Goal: Information Seeking & Learning: Learn about a topic

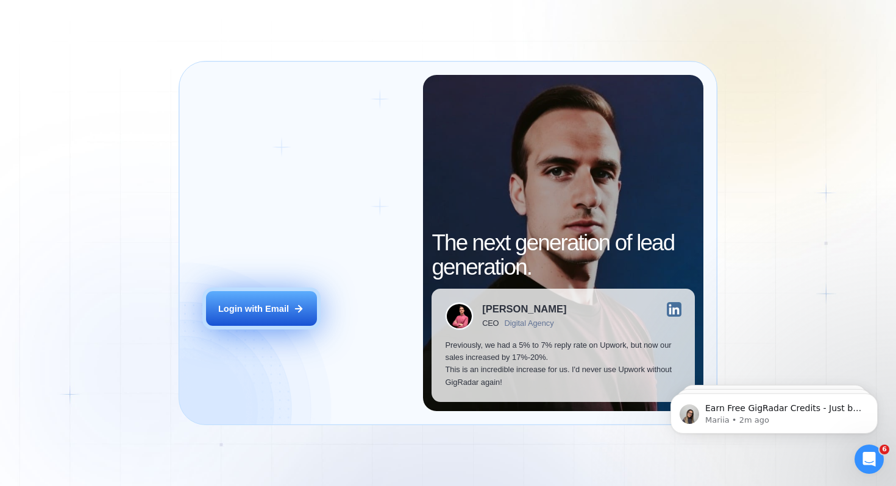
click at [254, 305] on div "Login with Email" at bounding box center [253, 309] width 71 height 12
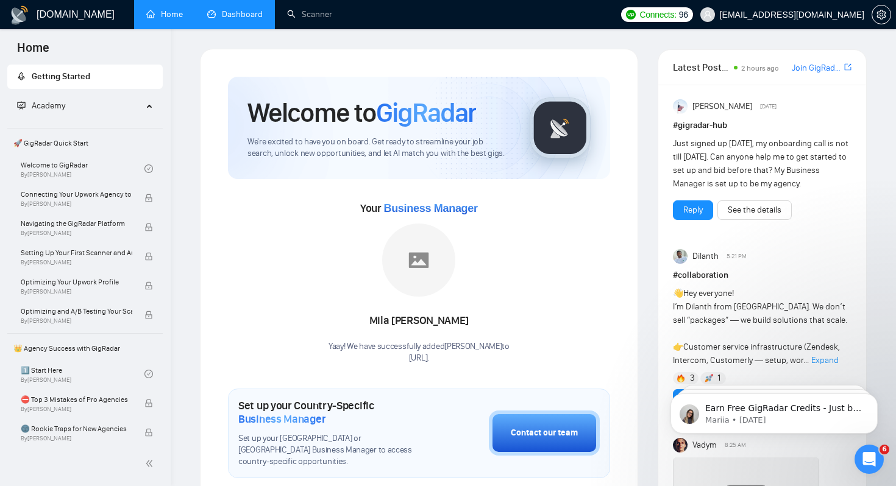
click at [233, 20] on link "Dashboard" at bounding box center [234, 14] width 55 height 10
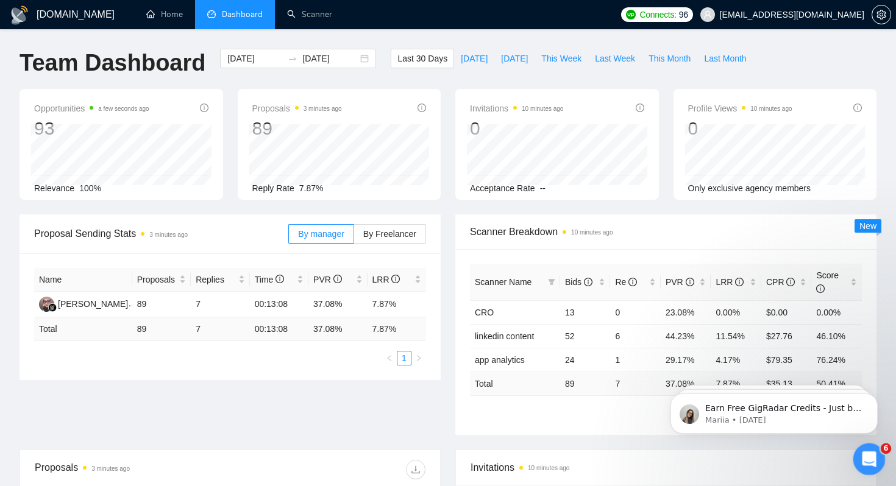
drag, startPoint x: 1732, startPoint y: 892, endPoint x: 871, endPoint y: 457, distance: 964.0
click at [872, 457] on icon "Open Intercom Messenger" at bounding box center [867, 458] width 20 height 20
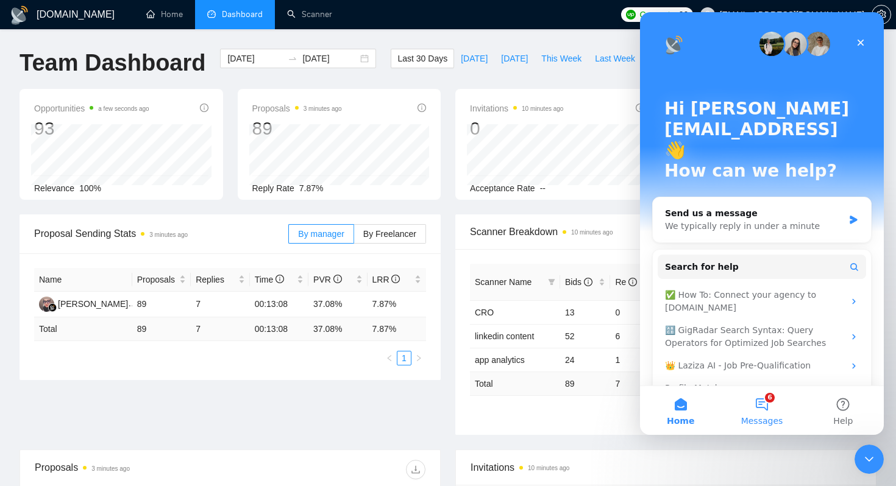
click at [766, 406] on button "6 Messages" at bounding box center [761, 410] width 81 height 49
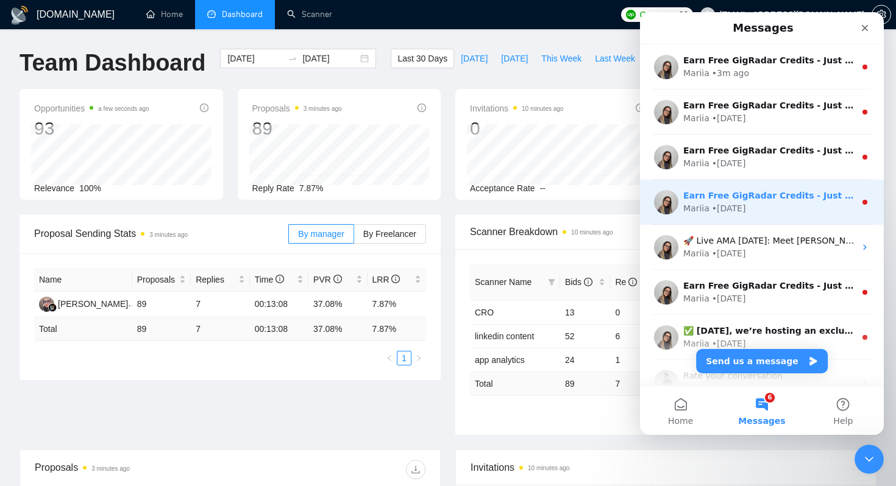
click at [770, 205] on div "Mariia • 3w ago" at bounding box center [769, 208] width 172 height 13
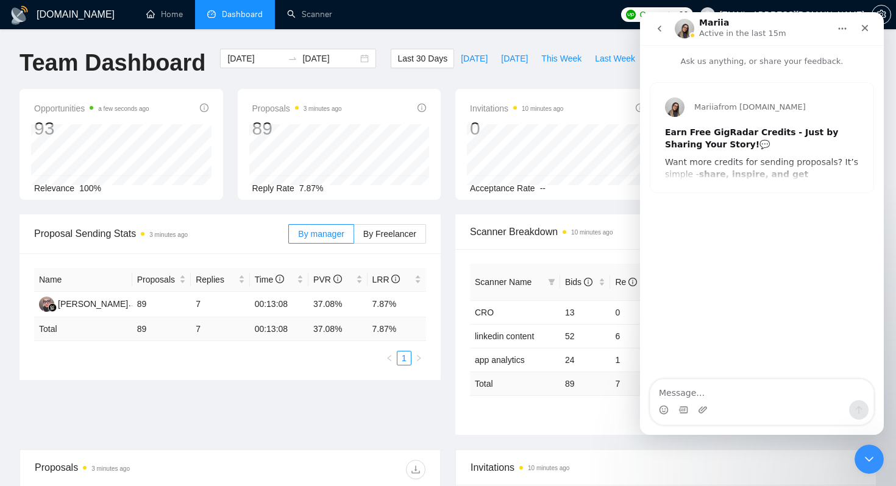
click at [657, 35] on button "go back" at bounding box center [659, 28] width 23 height 23
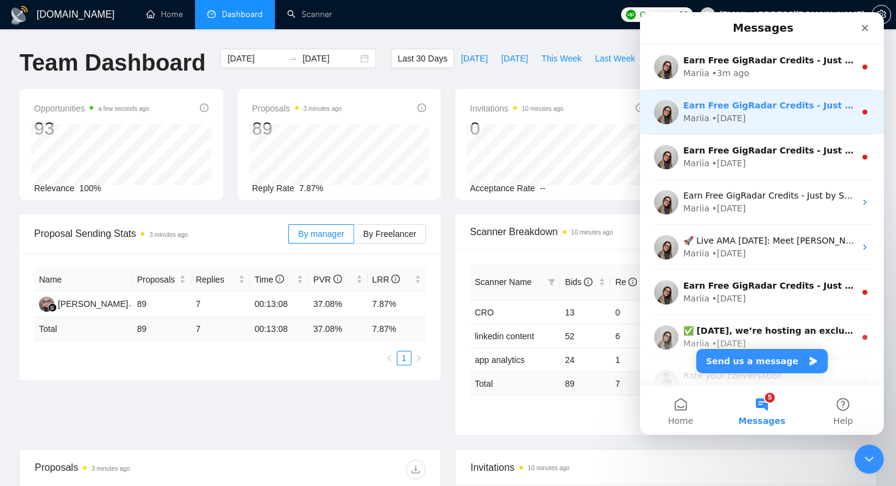
click at [759, 128] on div "Earn Free GigRadar Credits - Just by Sharing Your Story! 💬 Want more credits fo…" at bounding box center [762, 112] width 244 height 45
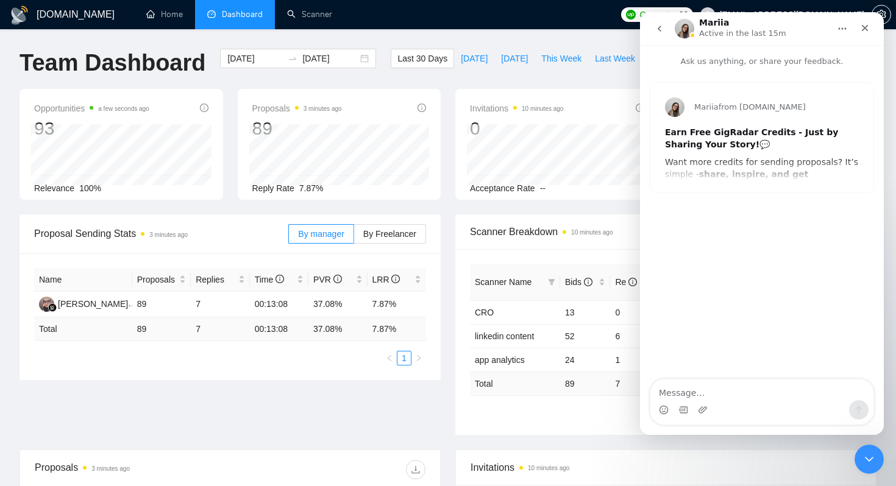
click at [658, 34] on button "go back" at bounding box center [659, 28] width 23 height 23
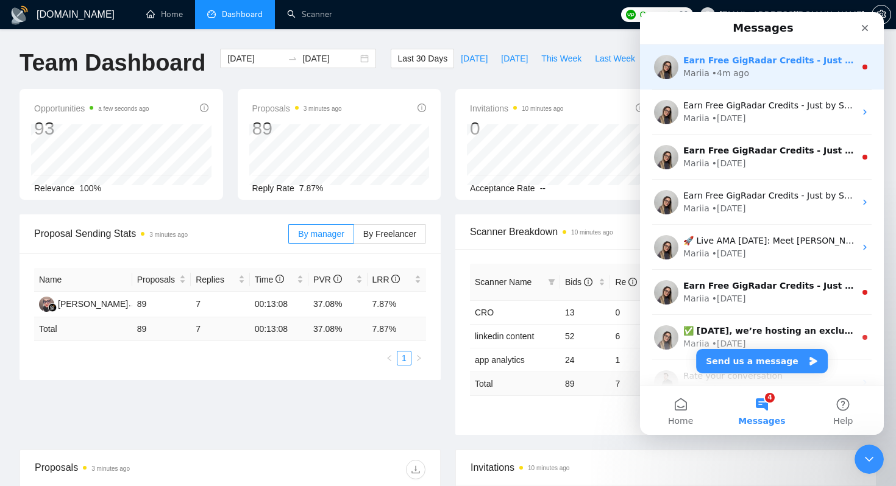
click at [730, 71] on div "• 4m ago" at bounding box center [730, 73] width 37 height 13
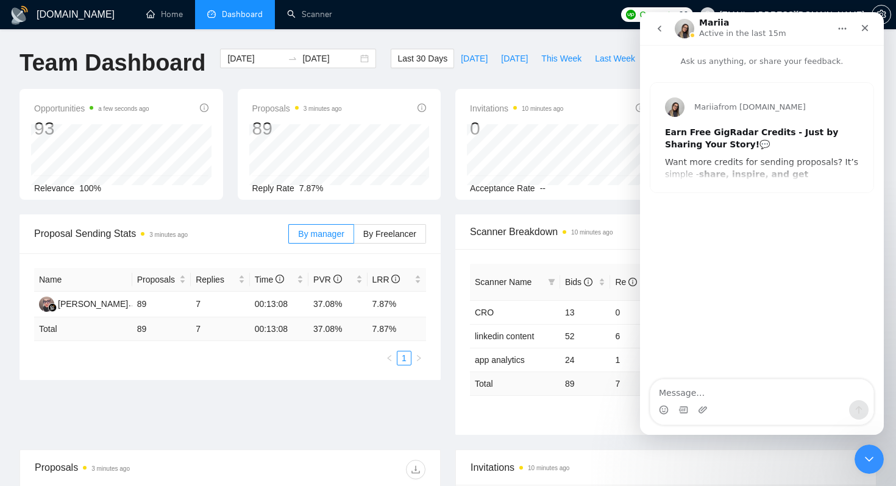
click at [656, 32] on icon "go back" at bounding box center [660, 29] width 10 height 10
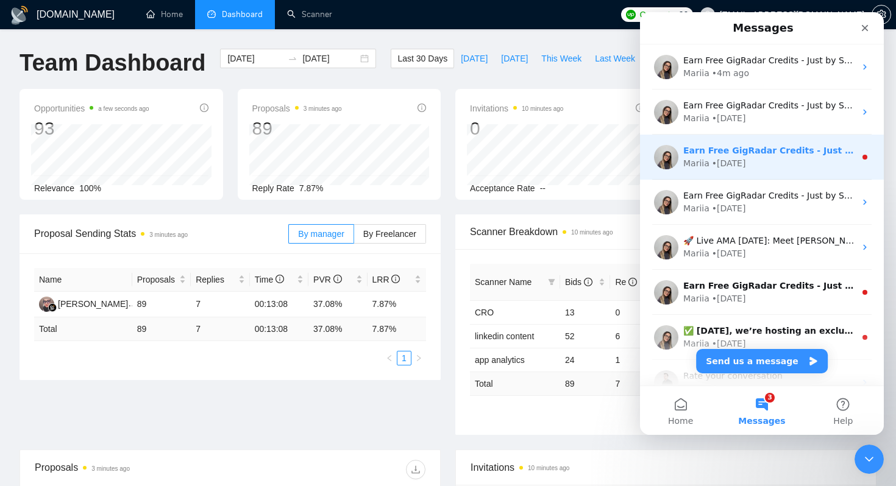
click at [742, 165] on div "• 2w ago" at bounding box center [729, 163] width 34 height 13
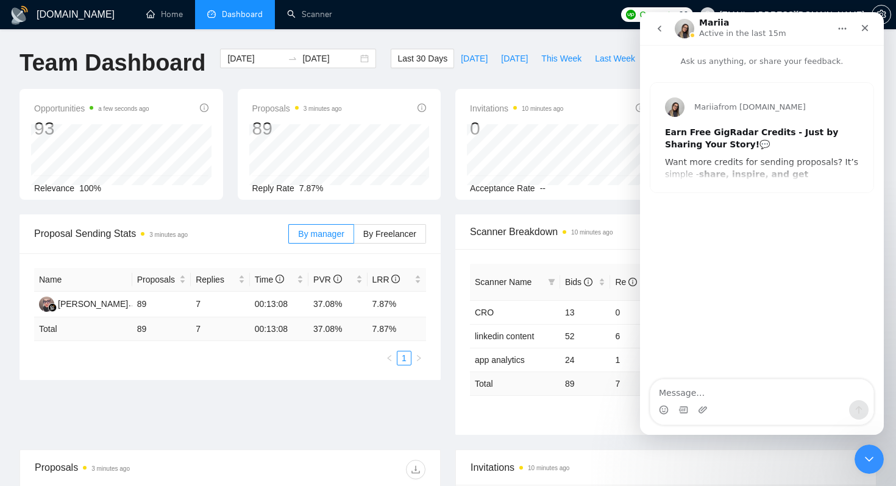
click at [658, 36] on button "go back" at bounding box center [659, 28] width 23 height 23
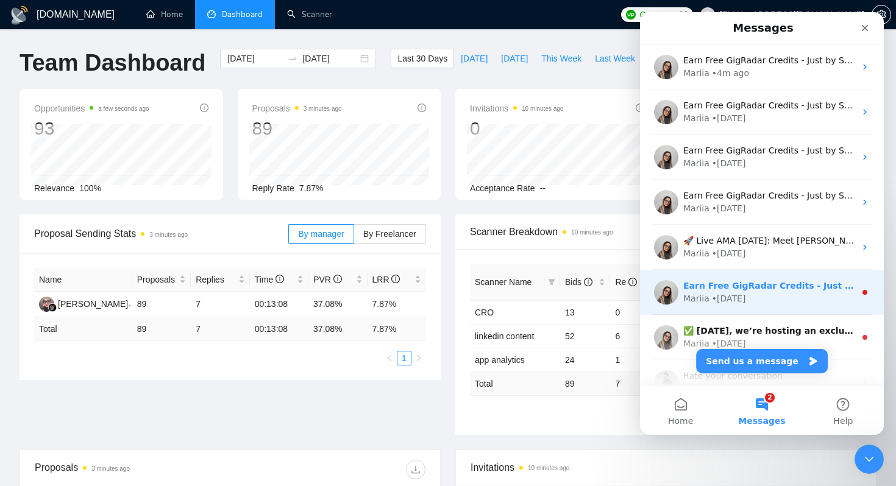
click at [754, 296] on div "Mariia • 4w ago" at bounding box center [769, 299] width 172 height 13
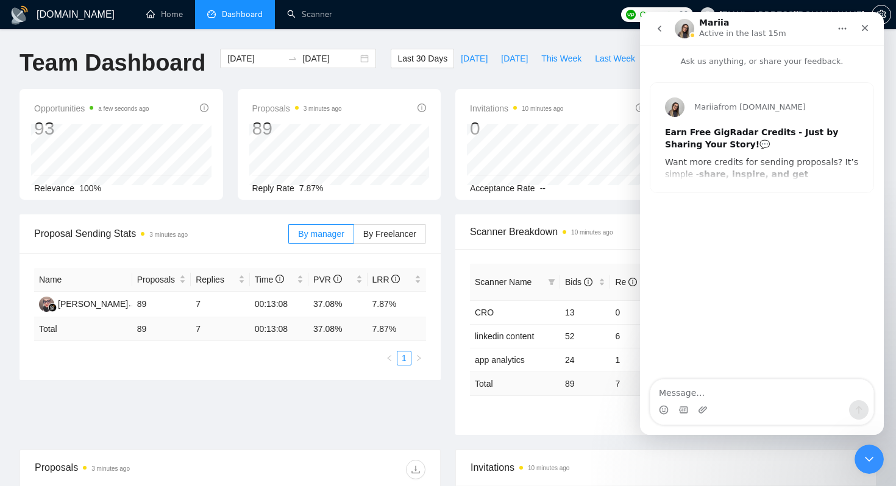
click at [659, 29] on icon "go back" at bounding box center [660, 29] width 10 height 10
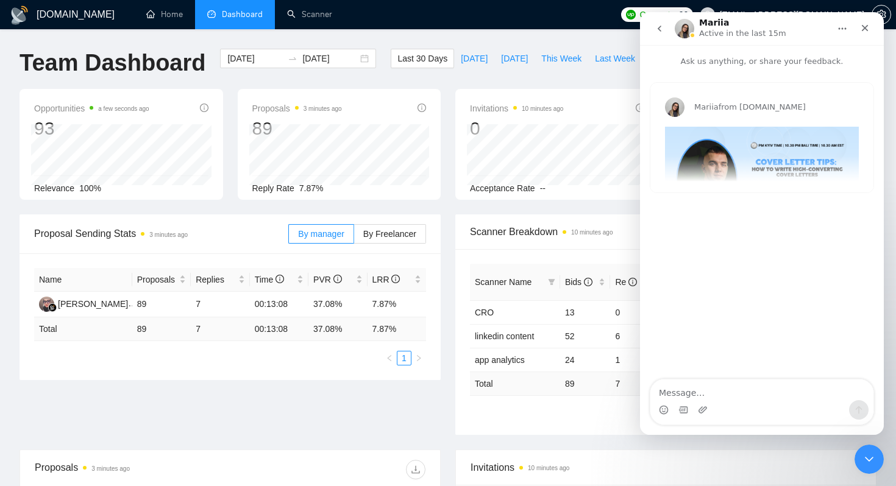
click at [659, 31] on icon "go back" at bounding box center [660, 29] width 10 height 10
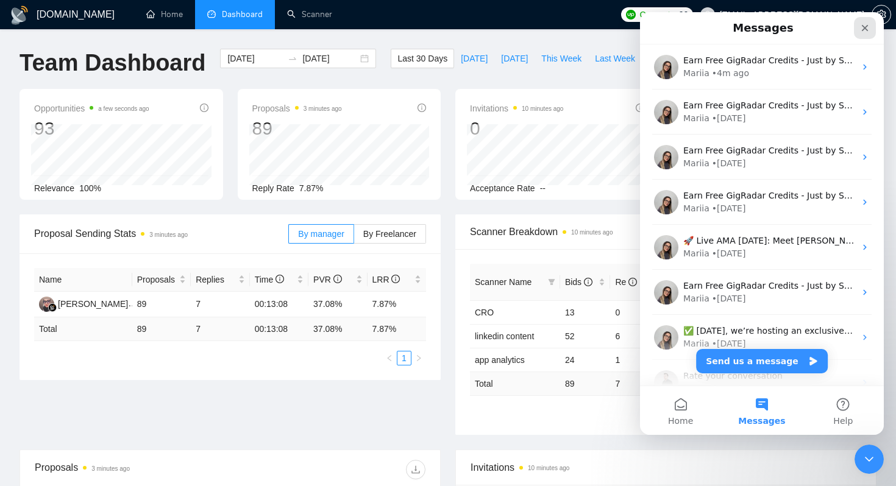
click at [866, 28] on icon "Close" at bounding box center [865, 28] width 10 height 10
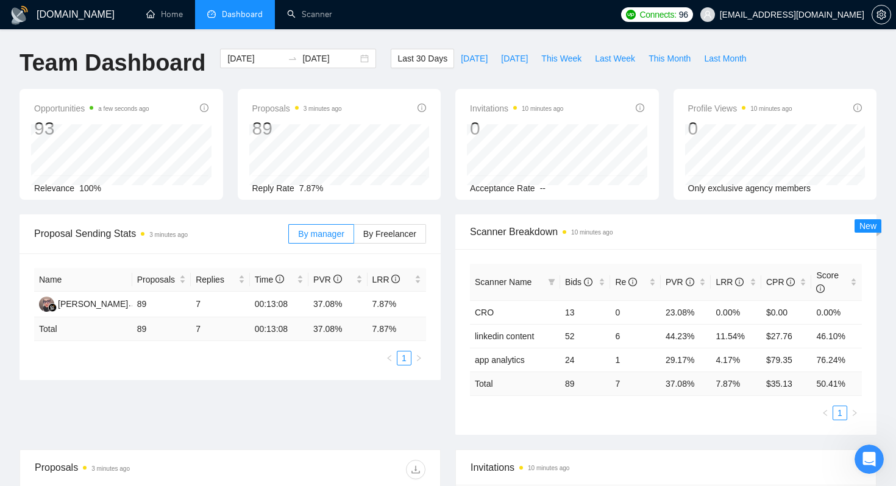
click at [876, 64] on div "Team Dashboard 2025-07-26 2025-08-25 Last 30 Days Today Yesterday This Week Las…" at bounding box center [447, 69] width 871 height 40
click at [1, 220] on div "GigRadar.io Home Dashboard Scanner Connects: 96 kritikajalan07@gmail.com Team D…" at bounding box center [448, 466] width 896 height 932
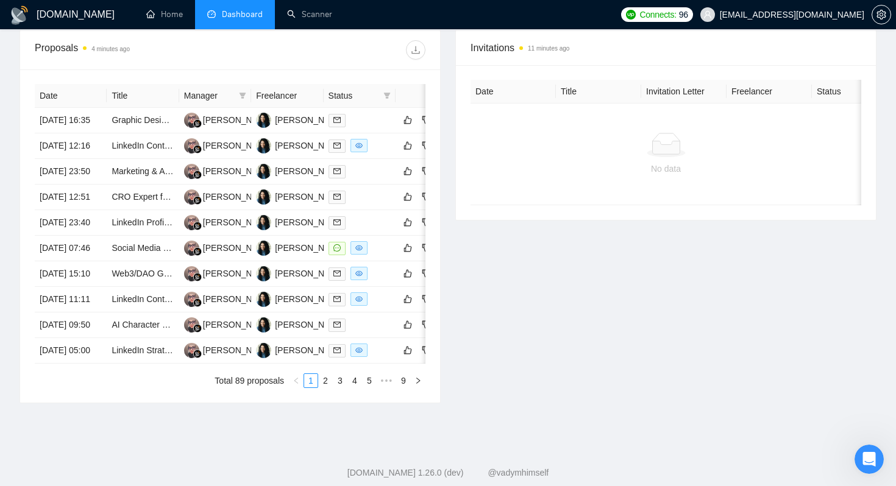
scroll to position [433, 0]
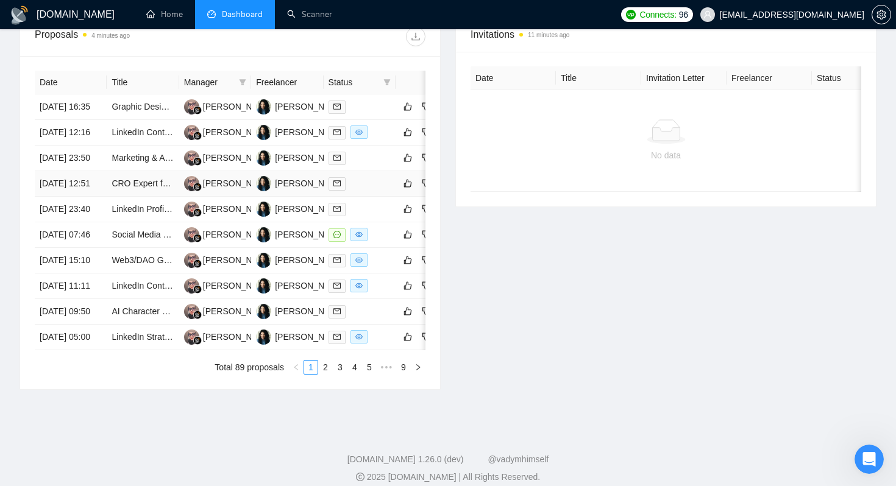
click at [103, 197] on td "24 Aug, 2025 12:51" at bounding box center [71, 184] width 72 height 26
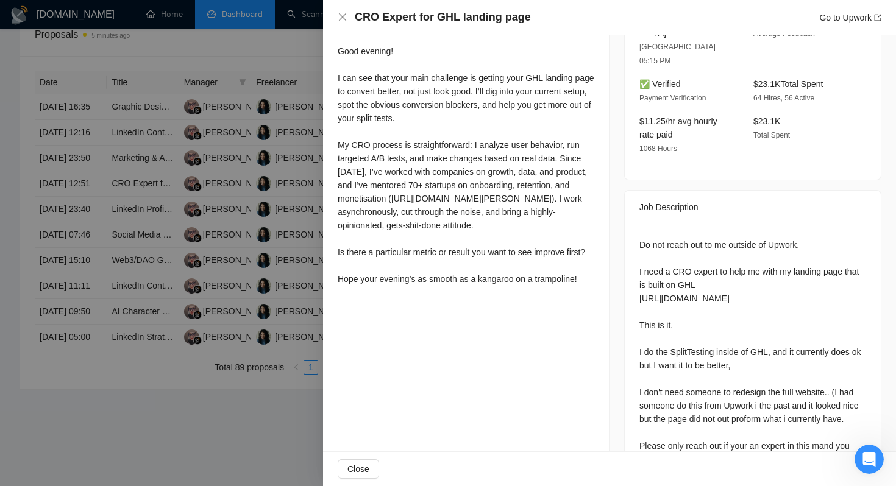
scroll to position [362, 0]
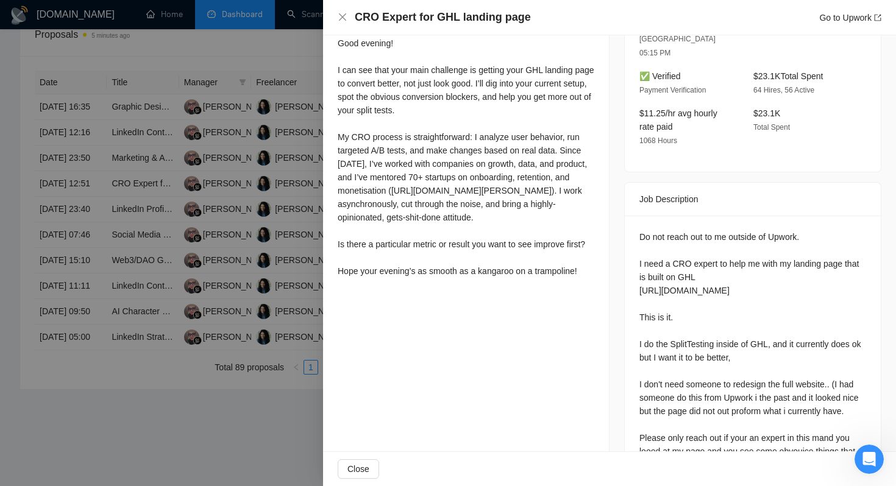
click at [237, 227] on div at bounding box center [448, 243] width 896 height 486
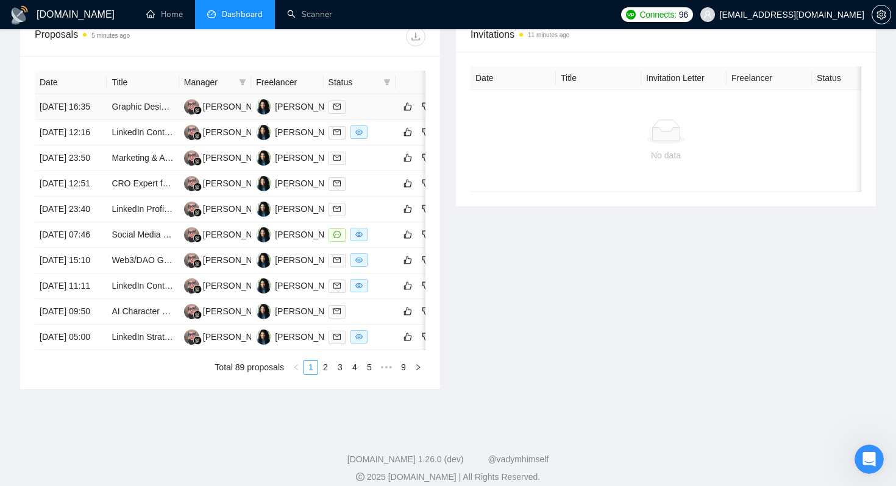
click at [120, 120] on td "Graphic Designer Needed for Branding and LinkedIn Content Creation" at bounding box center [143, 107] width 72 height 26
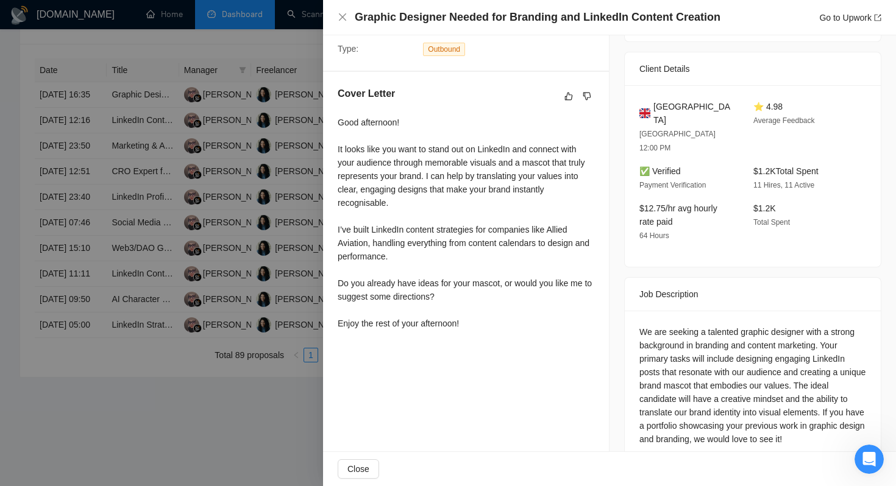
scroll to position [529, 0]
click at [124, 410] on div at bounding box center [448, 243] width 896 height 486
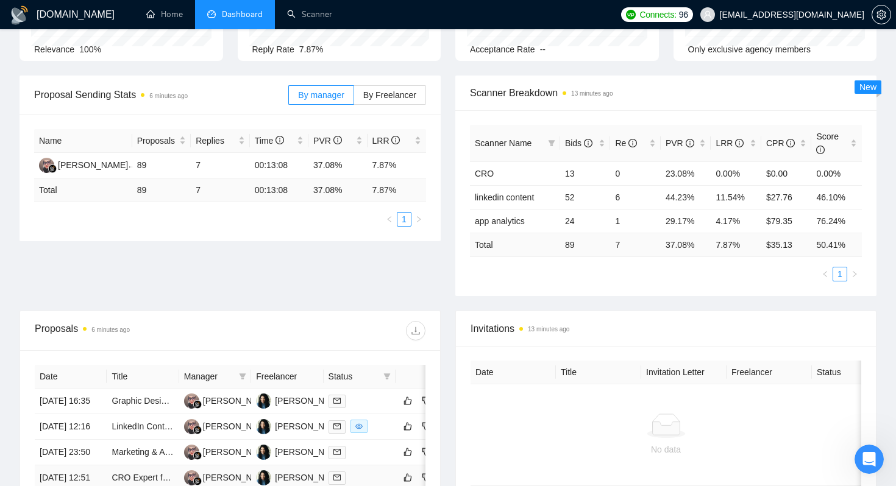
scroll to position [0, 0]
